Goal: Use online tool/utility: Use online tool/utility

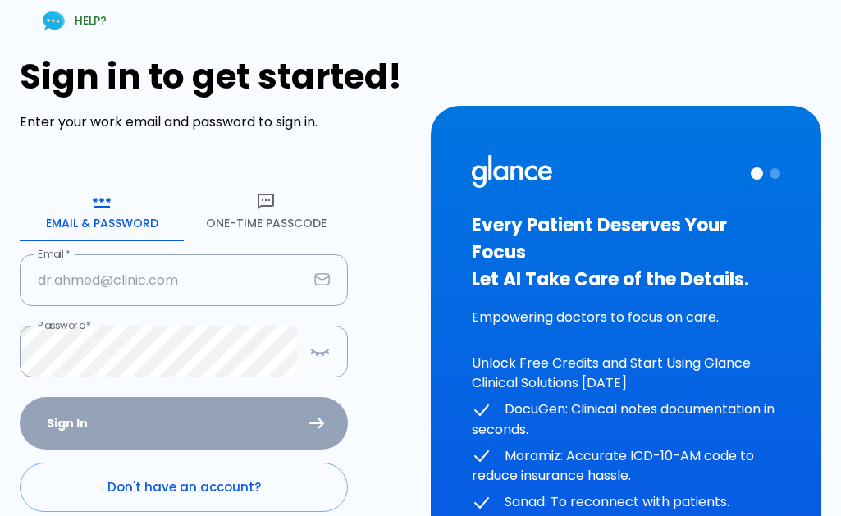
type input "[EMAIL_ADDRESS][DOMAIN_NAME]"
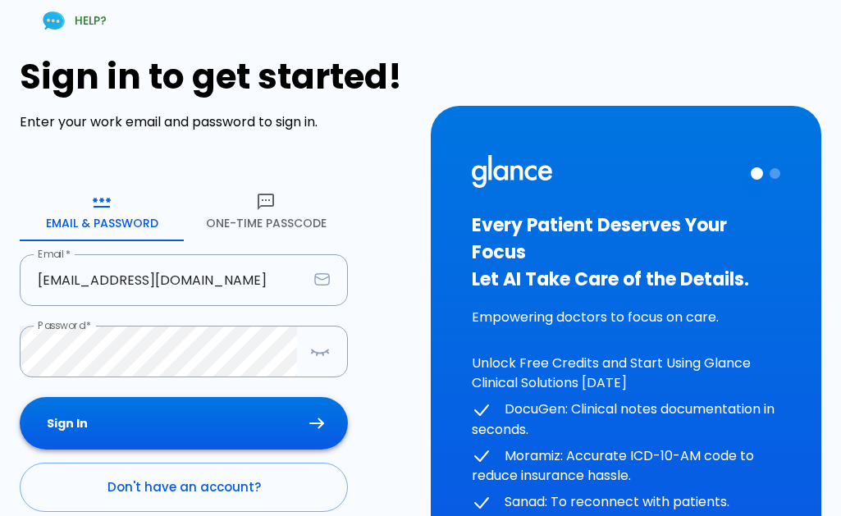
click at [144, 416] on div "Sign In Don't have an account? Forgot Password ?" at bounding box center [184, 492] width 328 height 190
click at [79, 423] on button "Sign In" at bounding box center [184, 423] width 328 height 53
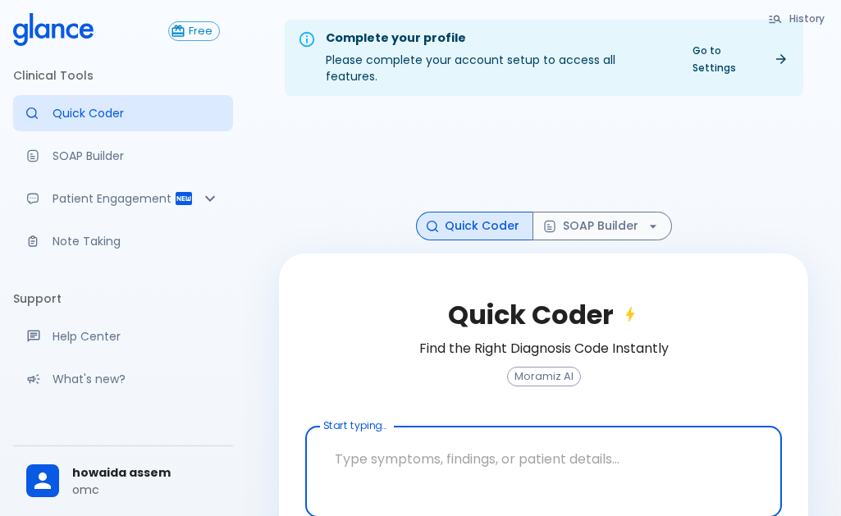
click at [434, 439] on textarea at bounding box center [544, 459] width 454 height 52
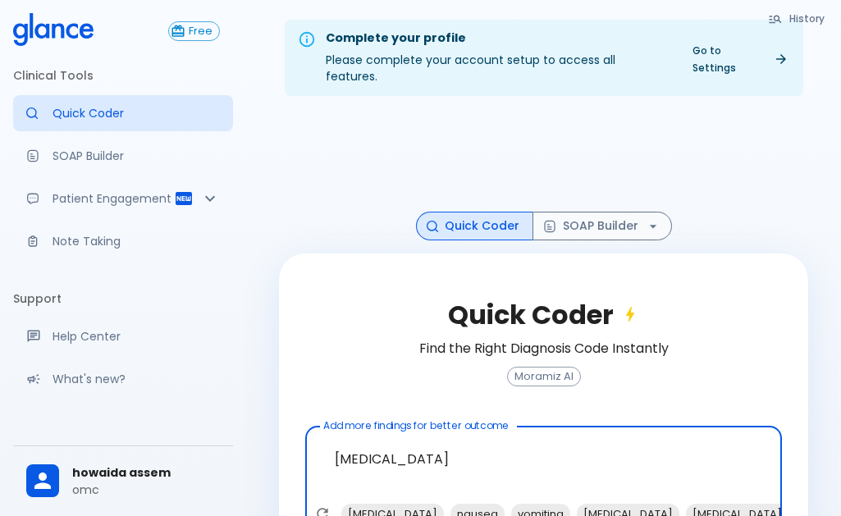
scroll to position [74, 0]
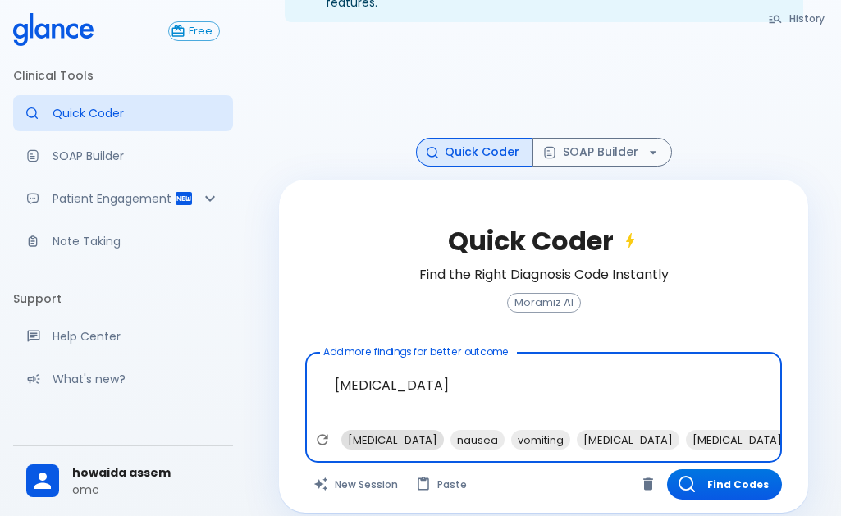
click at [416, 431] on span "[MEDICAL_DATA]" at bounding box center [392, 440] width 103 height 19
type textarea "[MEDICAL_DATA] , [MEDICAL_DATA]"
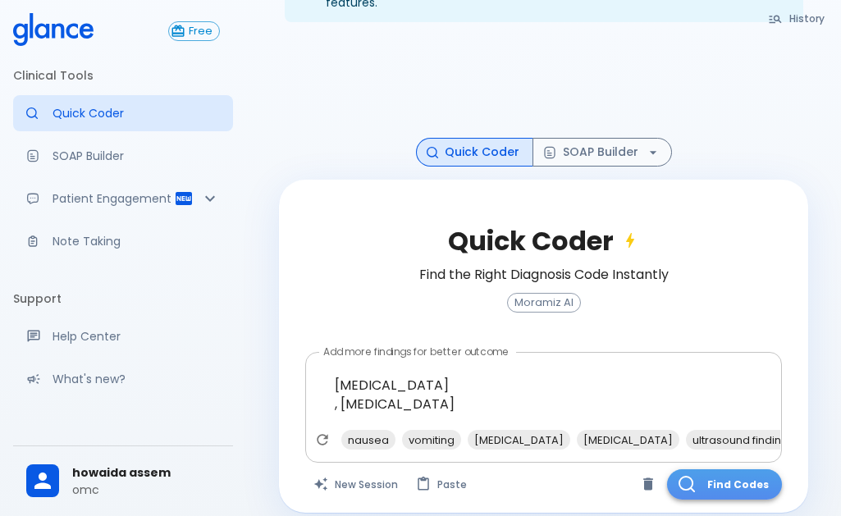
click at [720, 469] on button "Find Codes" at bounding box center [724, 484] width 115 height 30
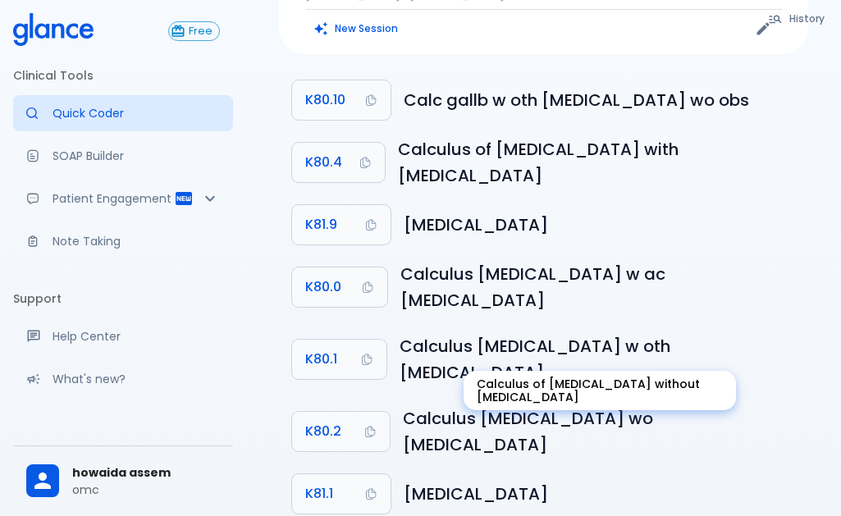
scroll to position [162, 0]
